Goal: Check status: Check status

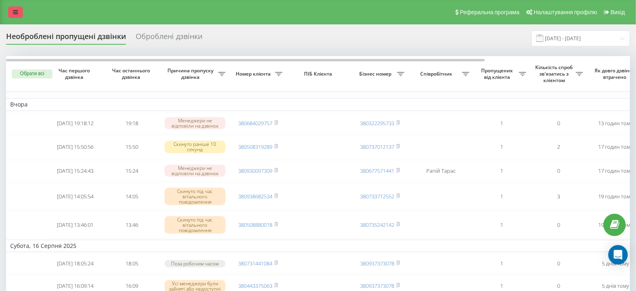
click at [12, 11] on link at bounding box center [15, 11] width 15 height 11
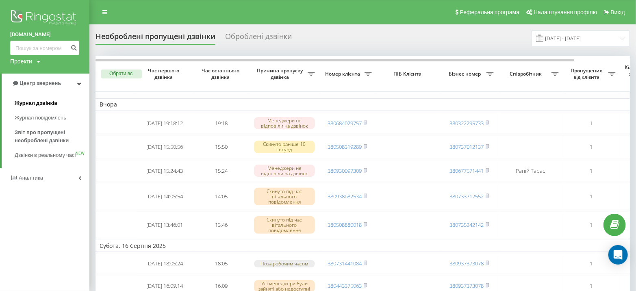
click at [50, 102] on span "Журнал дзвінків" at bounding box center [36, 103] width 43 height 8
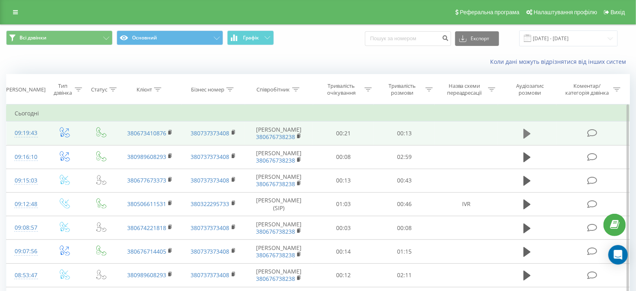
click at [525, 130] on icon at bounding box center [526, 134] width 7 height 10
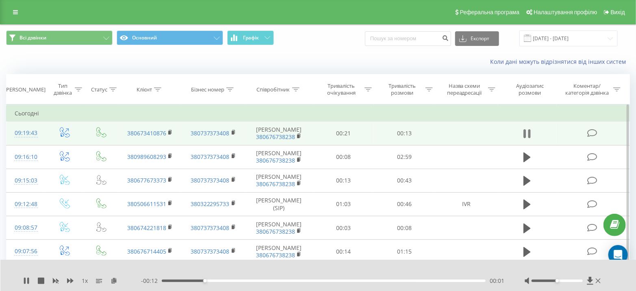
click at [527, 132] on icon at bounding box center [526, 133] width 7 height 11
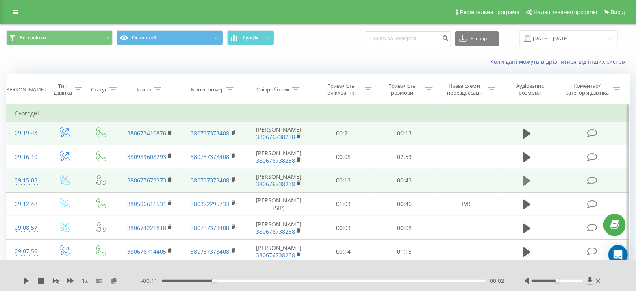
click at [526, 177] on icon at bounding box center [526, 181] width 7 height 10
click at [571, 279] on div at bounding box center [556, 280] width 51 height 2
click at [200, 280] on div "00:03" at bounding box center [324, 280] width 324 height 2
click at [39, 279] on icon at bounding box center [41, 280] width 6 height 6
